Goal: Information Seeking & Learning: Learn about a topic

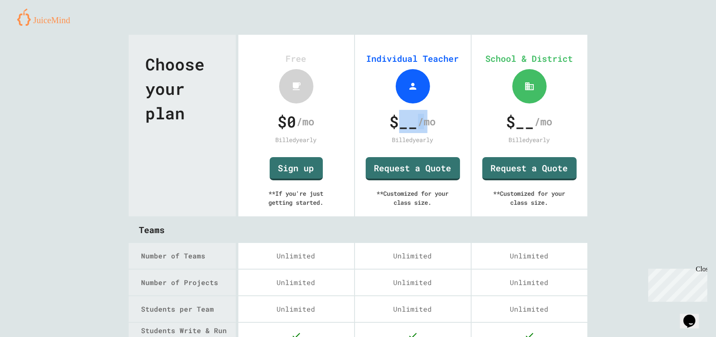
drag, startPoint x: 396, startPoint y: 126, endPoint x: 419, endPoint y: 126, distance: 22.7
click at [419, 126] on div "$ __ /mo" at bounding box center [413, 121] width 94 height 23
drag, startPoint x: 429, startPoint y: 205, endPoint x: 371, endPoint y: 196, distance: 58.6
click at [371, 196] on div "** Customized for your class size." at bounding box center [413, 197] width 99 height 35
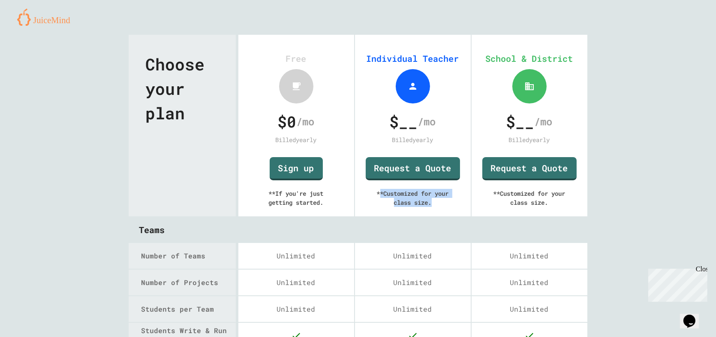
click at [373, 196] on div "** Customized for your class size." at bounding box center [413, 197] width 99 height 35
click at [27, 16] on img at bounding box center [47, 17] width 60 height 17
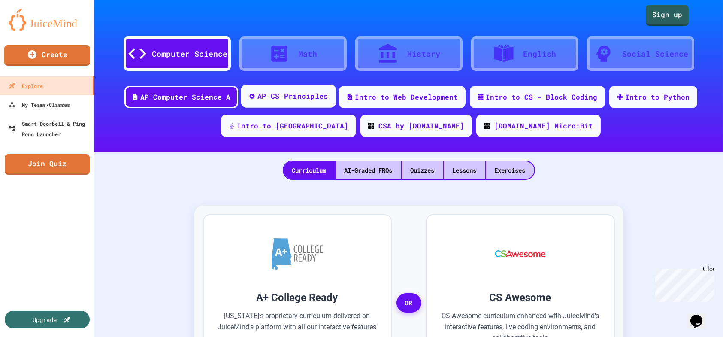
click at [285, 99] on div "AP CS Principles" at bounding box center [292, 96] width 71 height 11
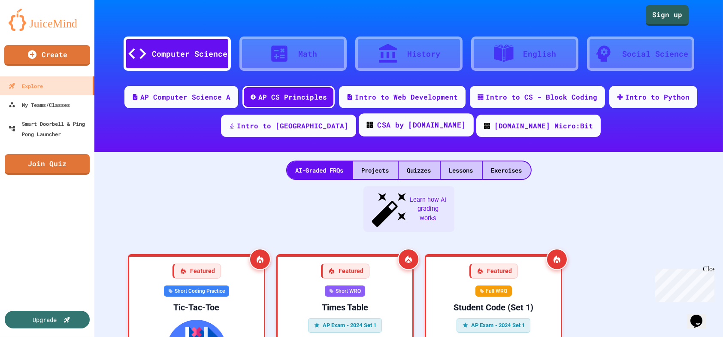
click at [396, 130] on div "CSA by Code.org" at bounding box center [416, 124] width 115 height 23
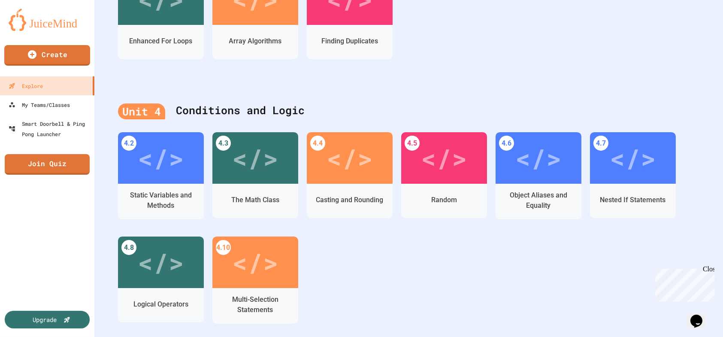
scroll to position [601, 0]
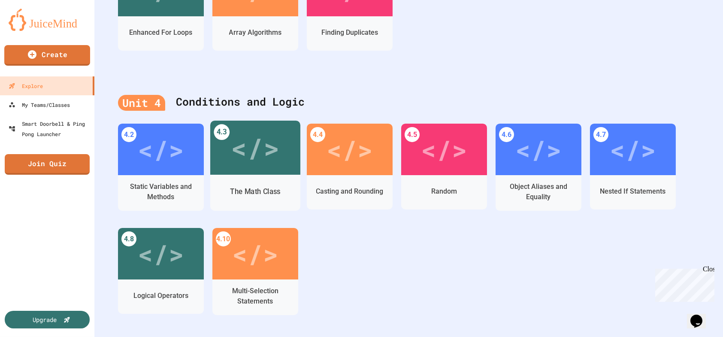
click at [274, 172] on div "</>" at bounding box center [255, 148] width 90 height 54
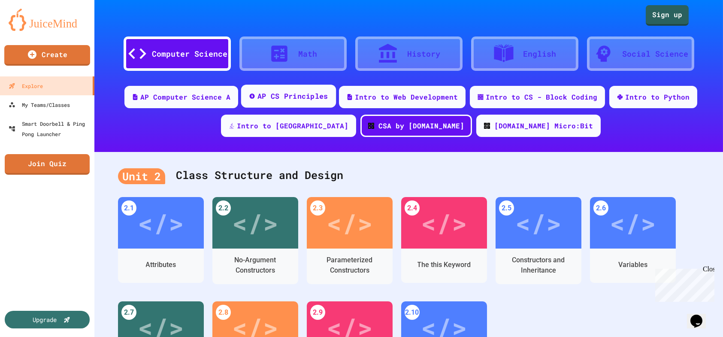
click at [302, 103] on div "AP CS Principles" at bounding box center [288, 96] width 95 height 23
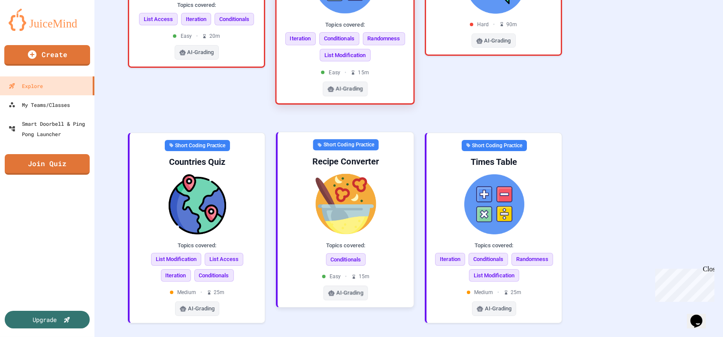
scroll to position [386, 0]
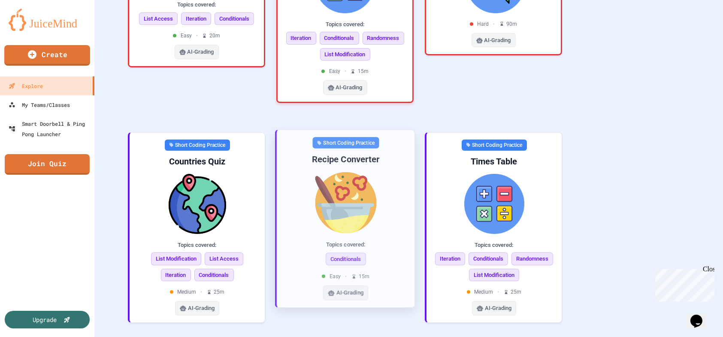
click at [359, 240] on div "Topics covered:" at bounding box center [346, 244] width 124 height 9
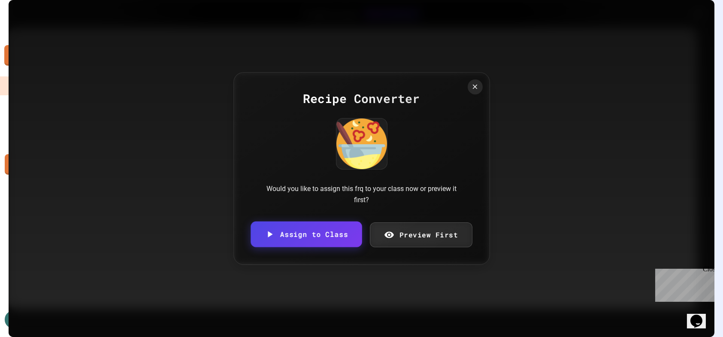
click at [337, 233] on link "Assign to Class" at bounding box center [306, 234] width 111 height 26
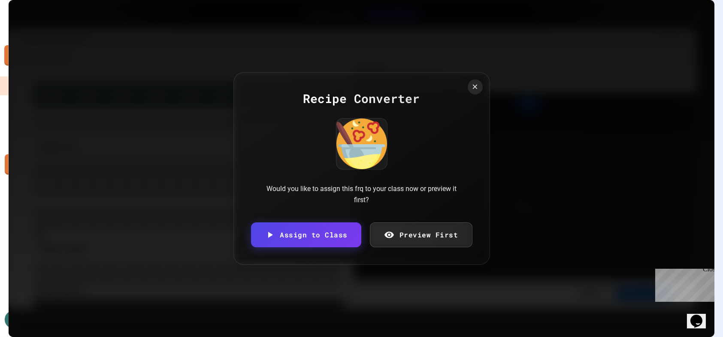
drag, startPoint x: 347, startPoint y: 181, endPoint x: 399, endPoint y: 180, distance: 51.5
click at [472, 88] on icon at bounding box center [474, 86] width 9 height 9
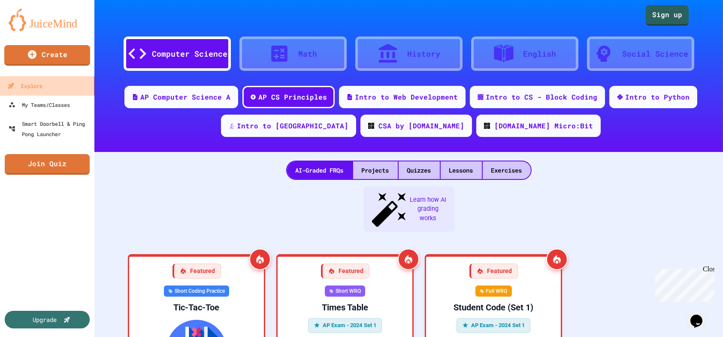
click at [51, 89] on link "Explore" at bounding box center [47, 85] width 97 height 19
